Goal: Information Seeking & Learning: Learn about a topic

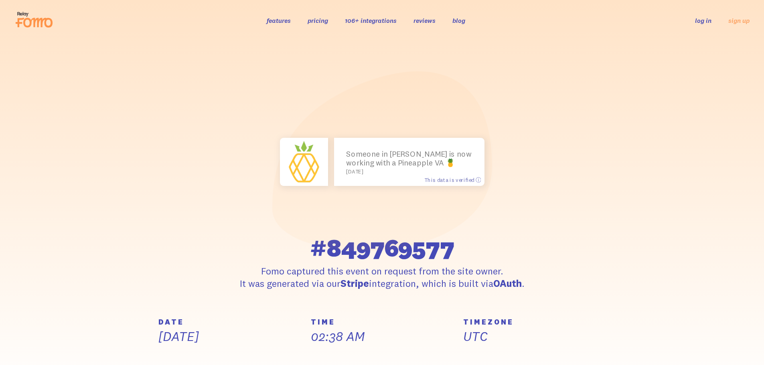
click at [381, 20] on link "106+ integrations" at bounding box center [371, 20] width 52 height 8
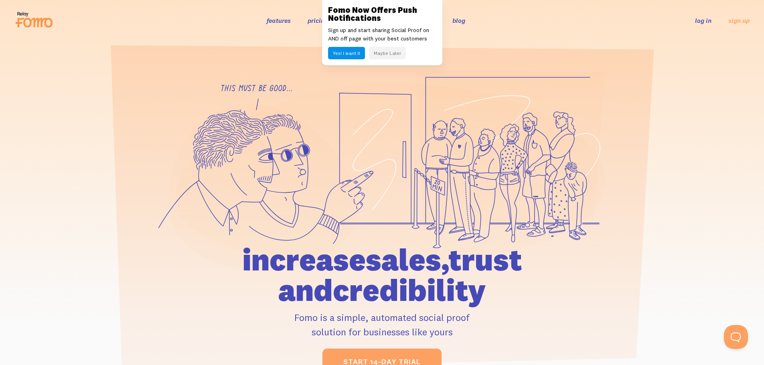
click at [373, 55] on button "Maybe Later" at bounding box center [387, 53] width 37 height 12
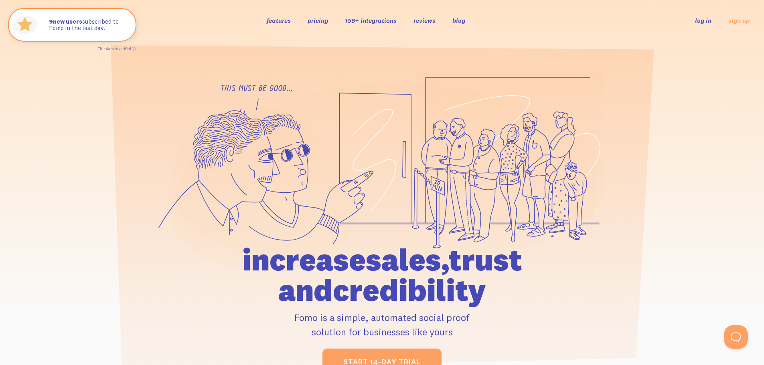
click at [312, 21] on link "pricing" at bounding box center [318, 20] width 20 height 8
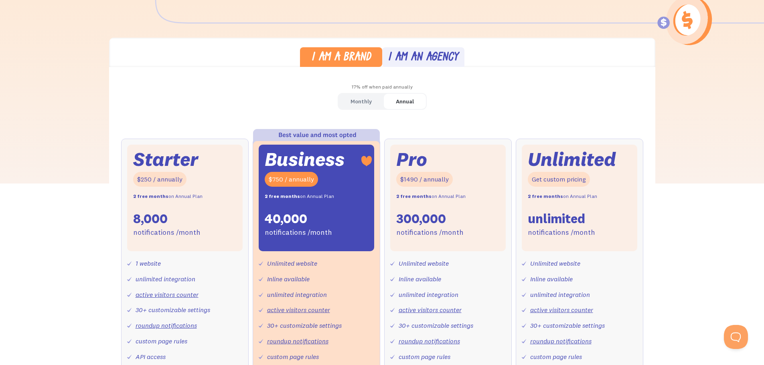
scroll to position [177, 0]
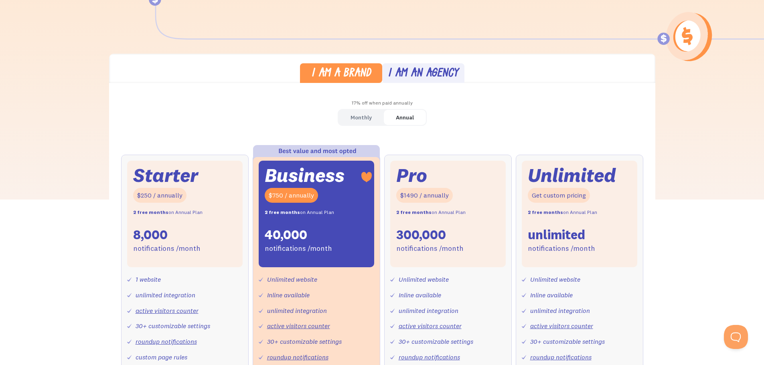
click at [431, 73] on div "I am an agency" at bounding box center [423, 74] width 71 height 12
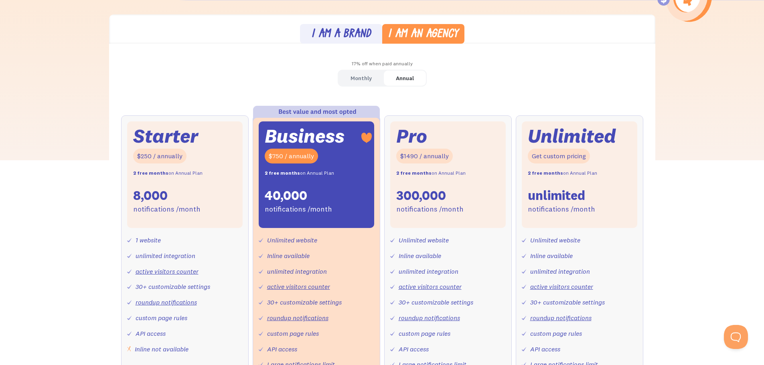
scroll to position [217, 0]
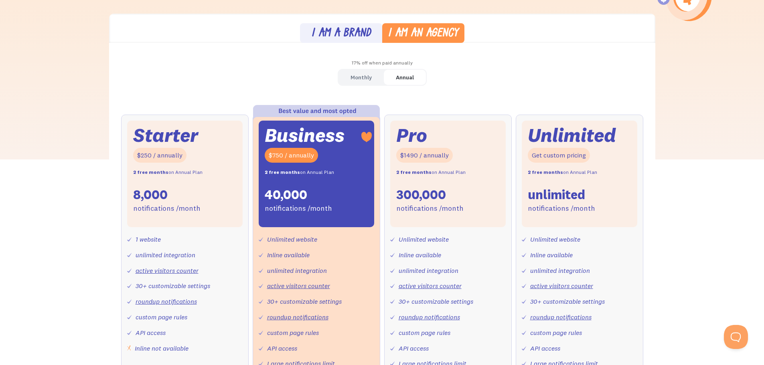
click at [332, 30] on div "I am a brand" at bounding box center [341, 34] width 60 height 12
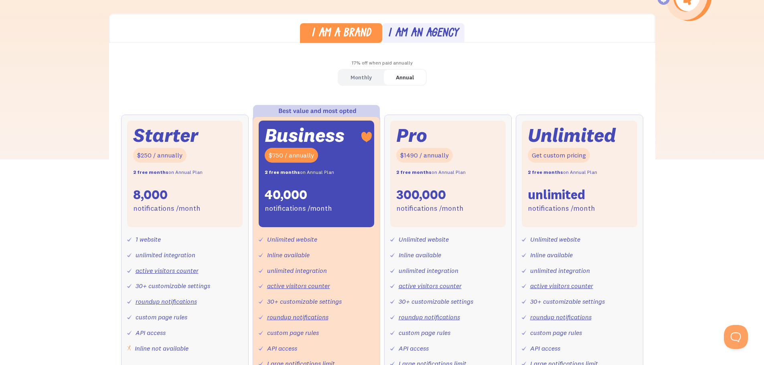
click at [416, 28] on div "I am an agency" at bounding box center [423, 34] width 71 height 12
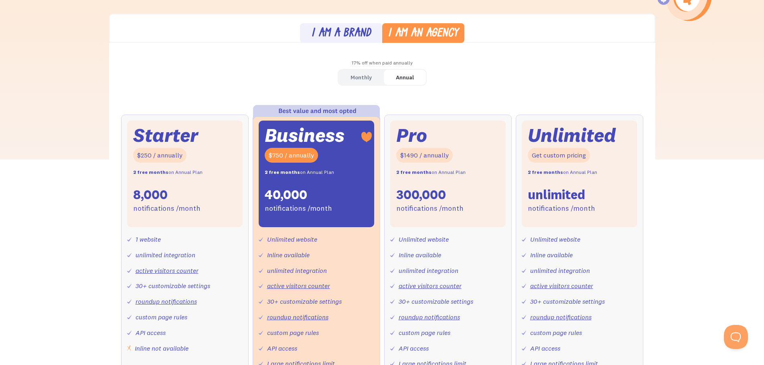
click at [357, 36] on div "I am a brand" at bounding box center [341, 34] width 60 height 12
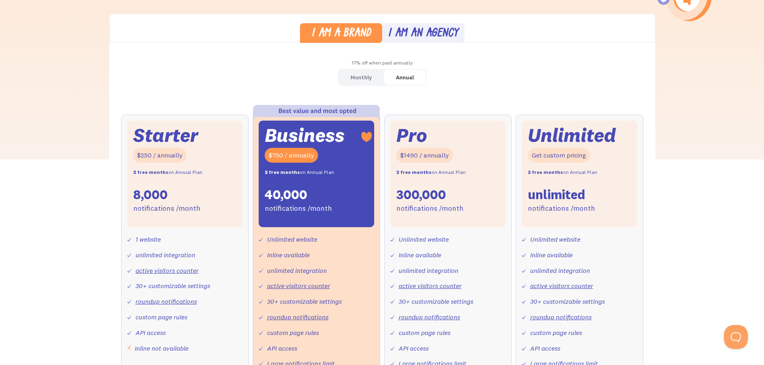
click at [375, 81] on link "Monthly" at bounding box center [361, 78] width 45 height 16
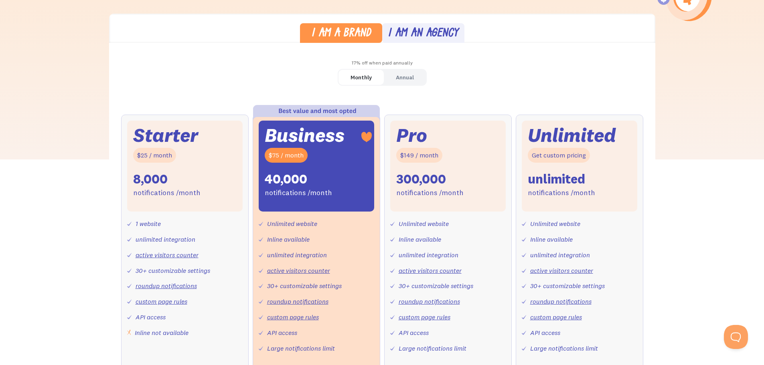
click at [407, 75] on div "Annual" at bounding box center [405, 78] width 18 height 12
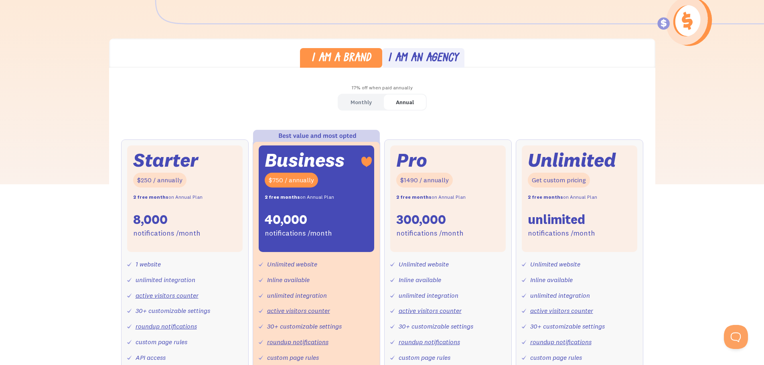
scroll to position [190, 0]
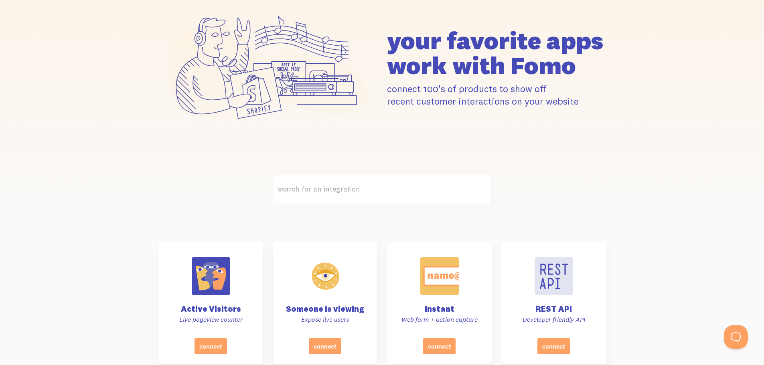
scroll to position [80, 0]
